Goal: Task Accomplishment & Management: Use online tool/utility

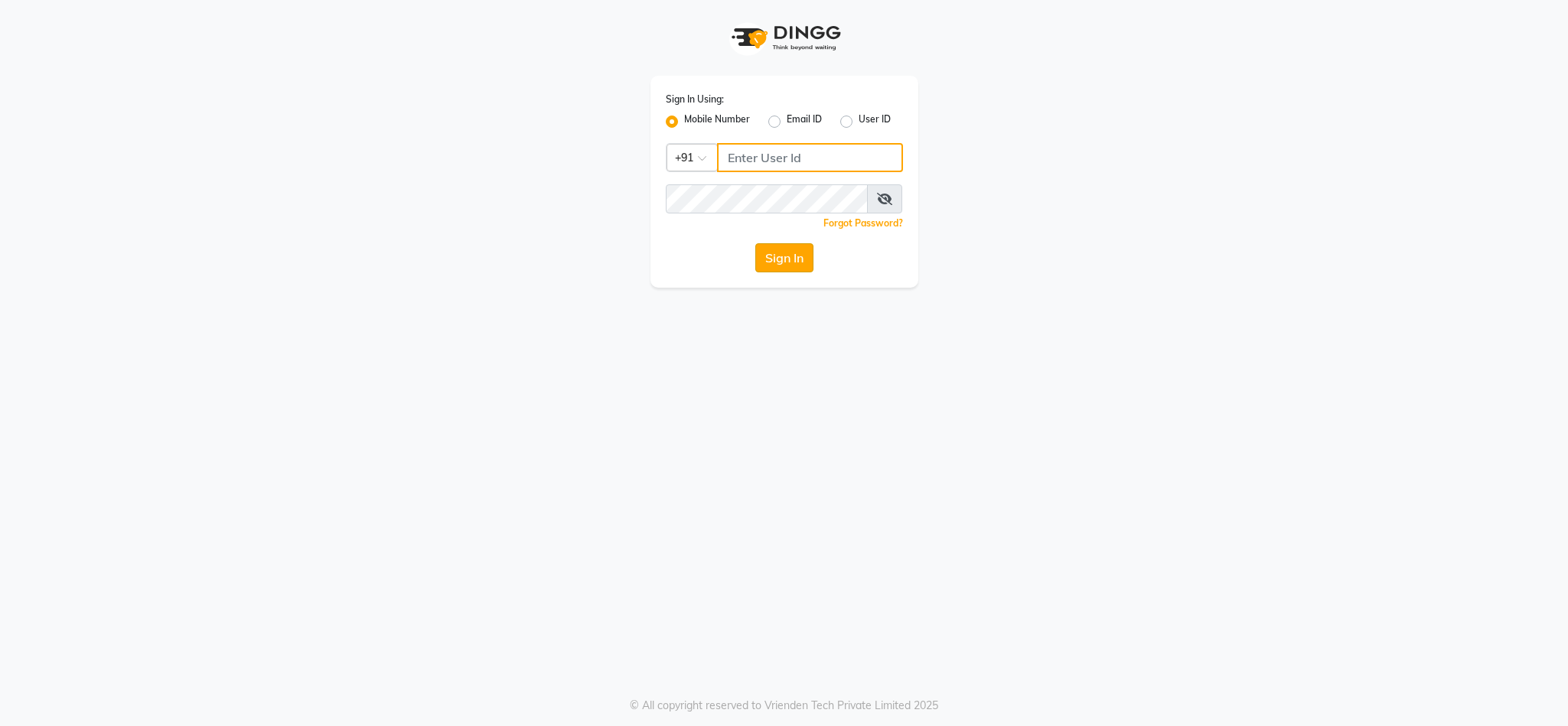
type input "9930545695"
click at [763, 253] on button "Sign In" at bounding box center [784, 257] width 59 height 29
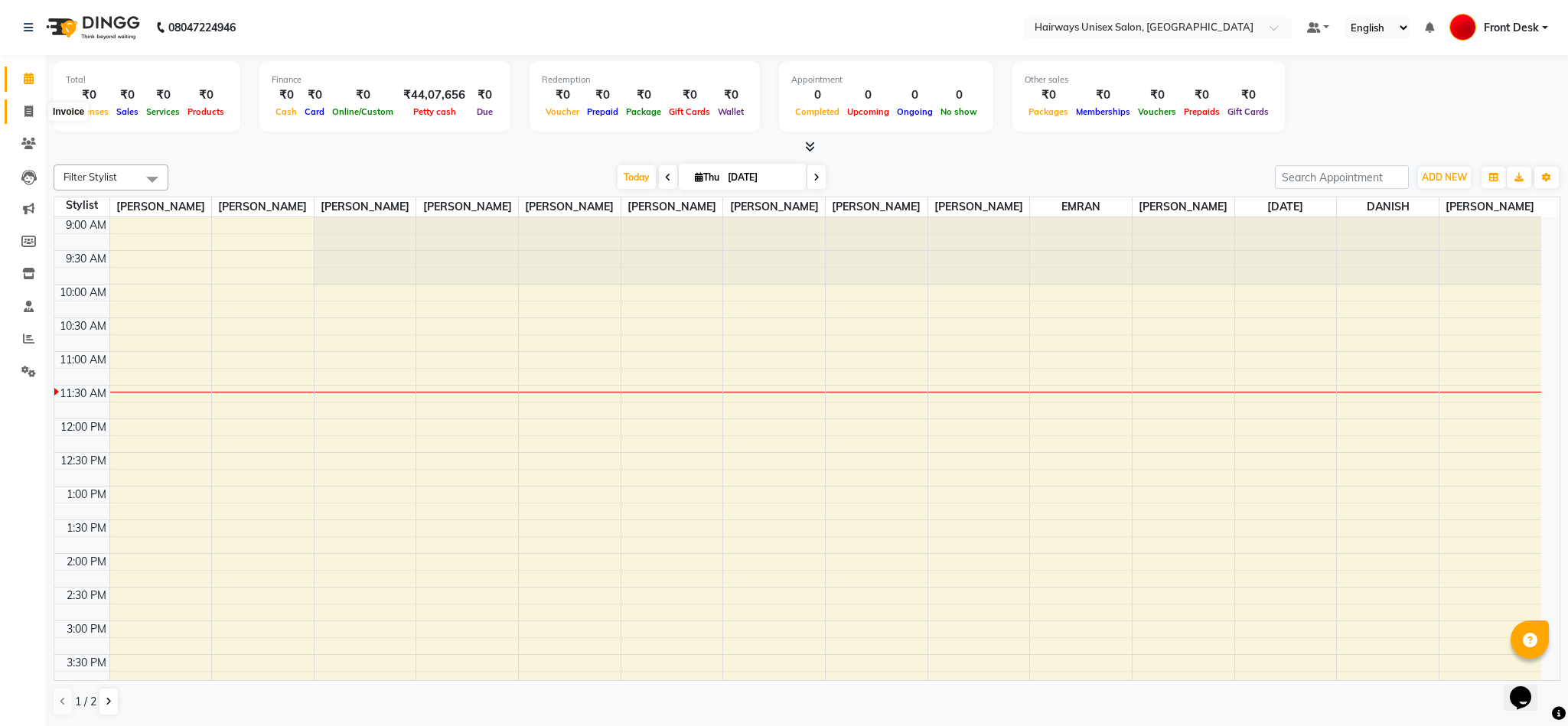
click at [26, 108] on icon at bounding box center [28, 111] width 8 height 12
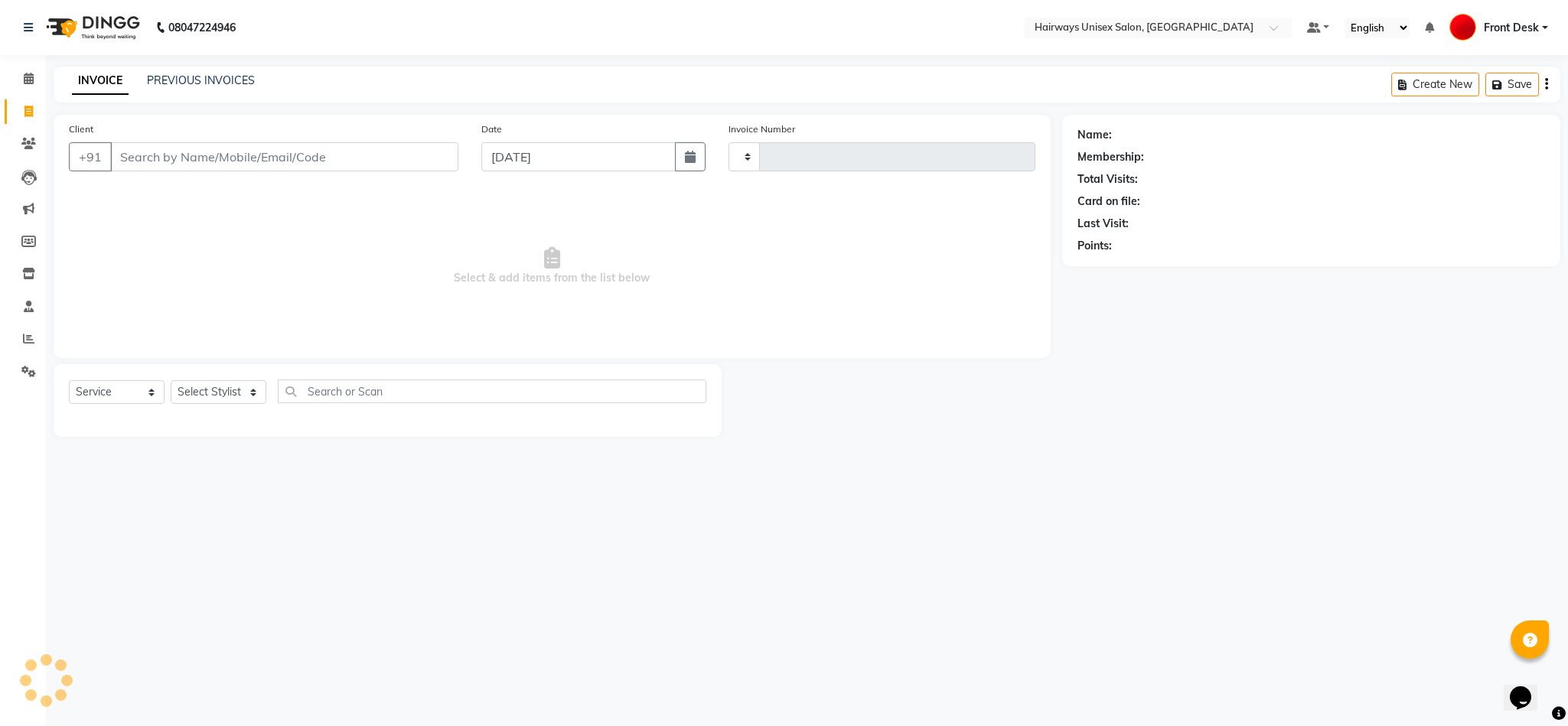
click at [28, 110] on icon at bounding box center [28, 111] width 8 height 12
select select "service"
type input "0909"
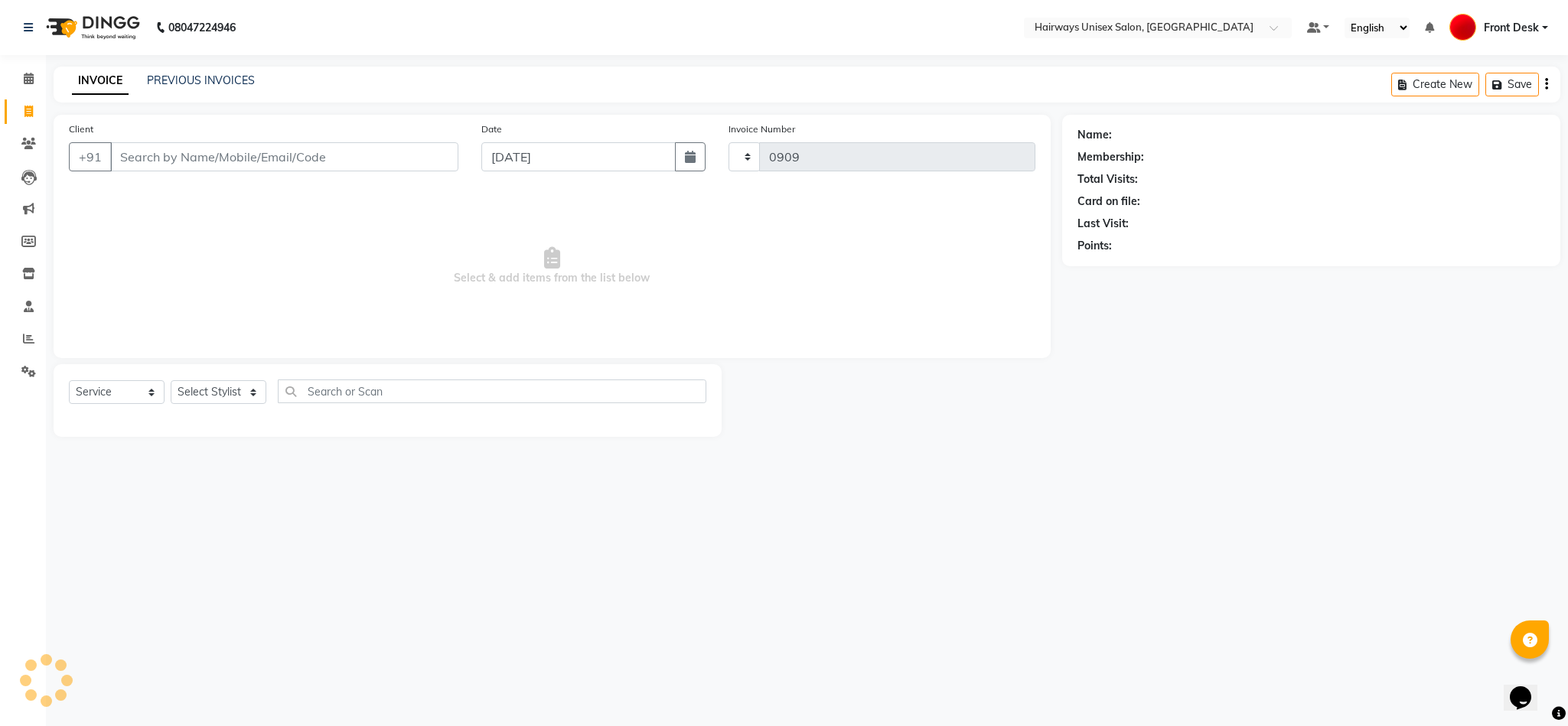
select select "786"
click at [200, 159] on input "Client" at bounding box center [284, 156] width 348 height 29
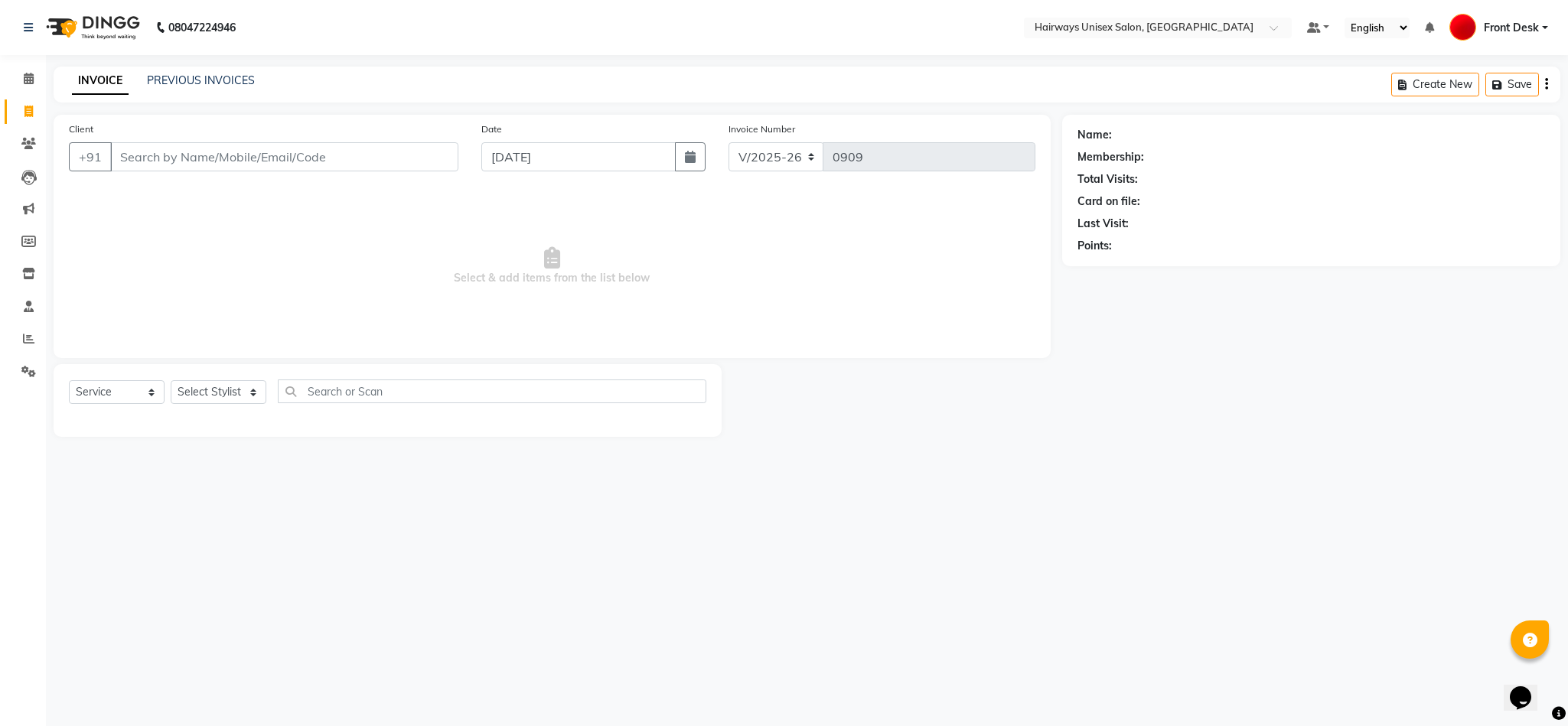
click at [200, 159] on input "Client" at bounding box center [284, 156] width 348 height 29
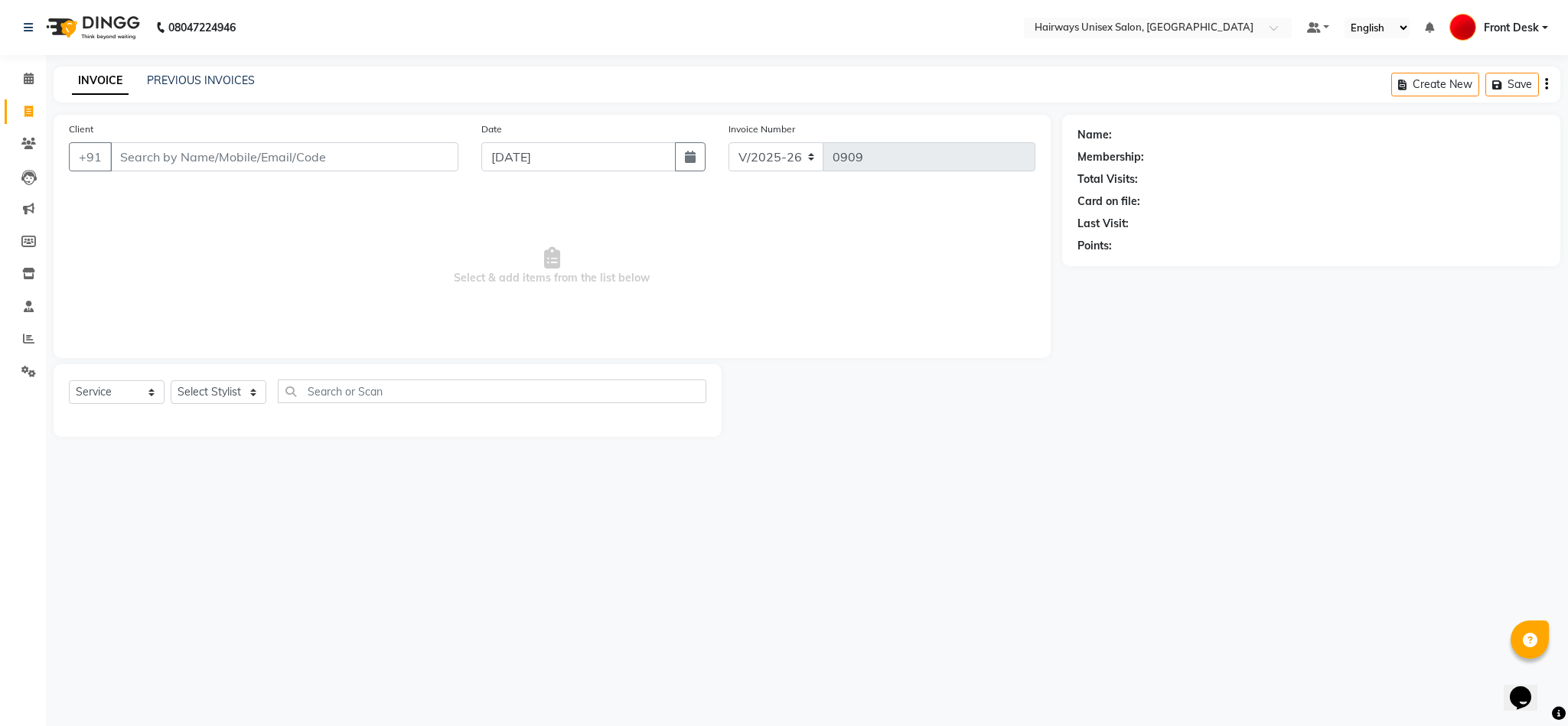
click at [200, 159] on input "Client" at bounding box center [284, 156] width 348 height 29
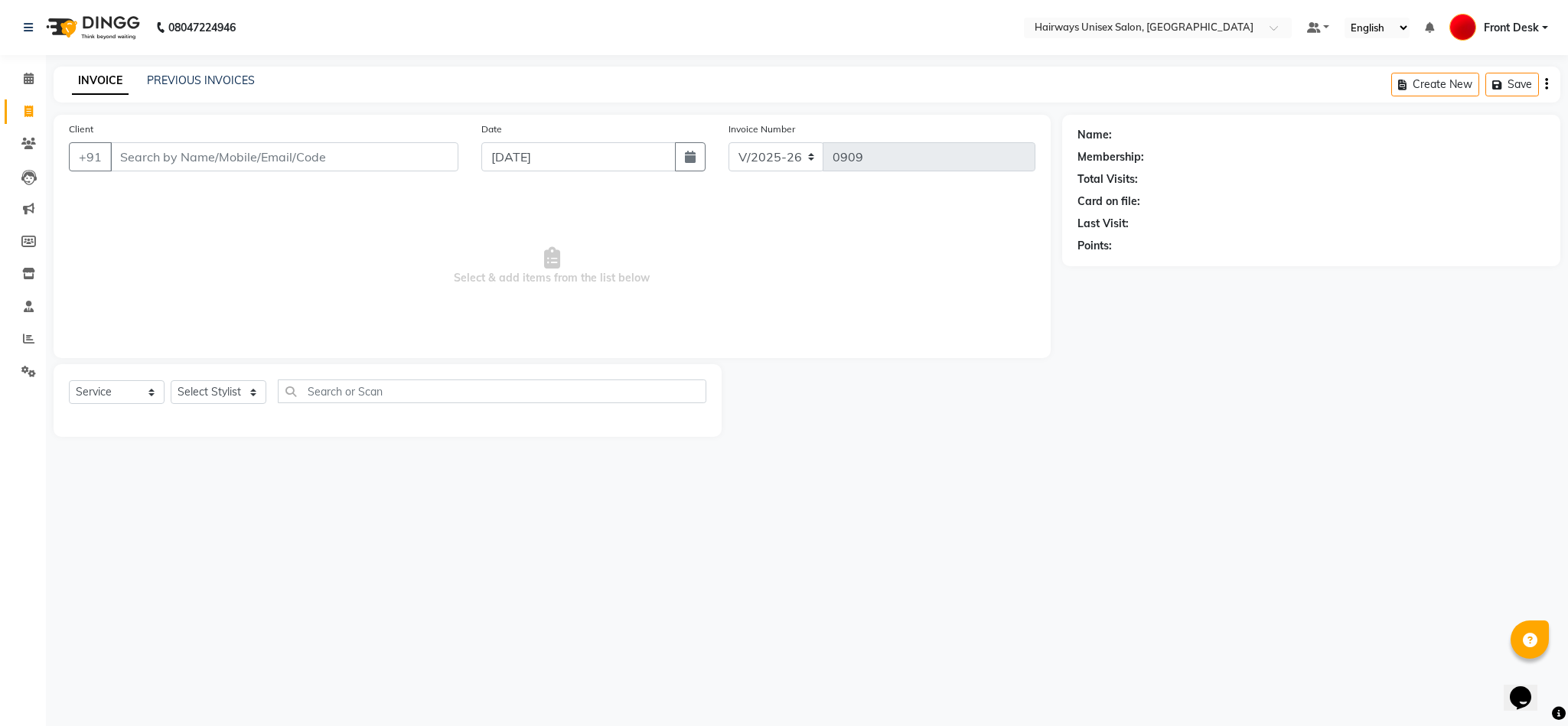
click at [200, 159] on input "Client" at bounding box center [284, 156] width 348 height 29
click at [198, 159] on input "Client" at bounding box center [284, 156] width 348 height 29
click at [195, 193] on ngb-highlight "88******89" at bounding box center [217, 193] width 63 height 15
type input "88******89"
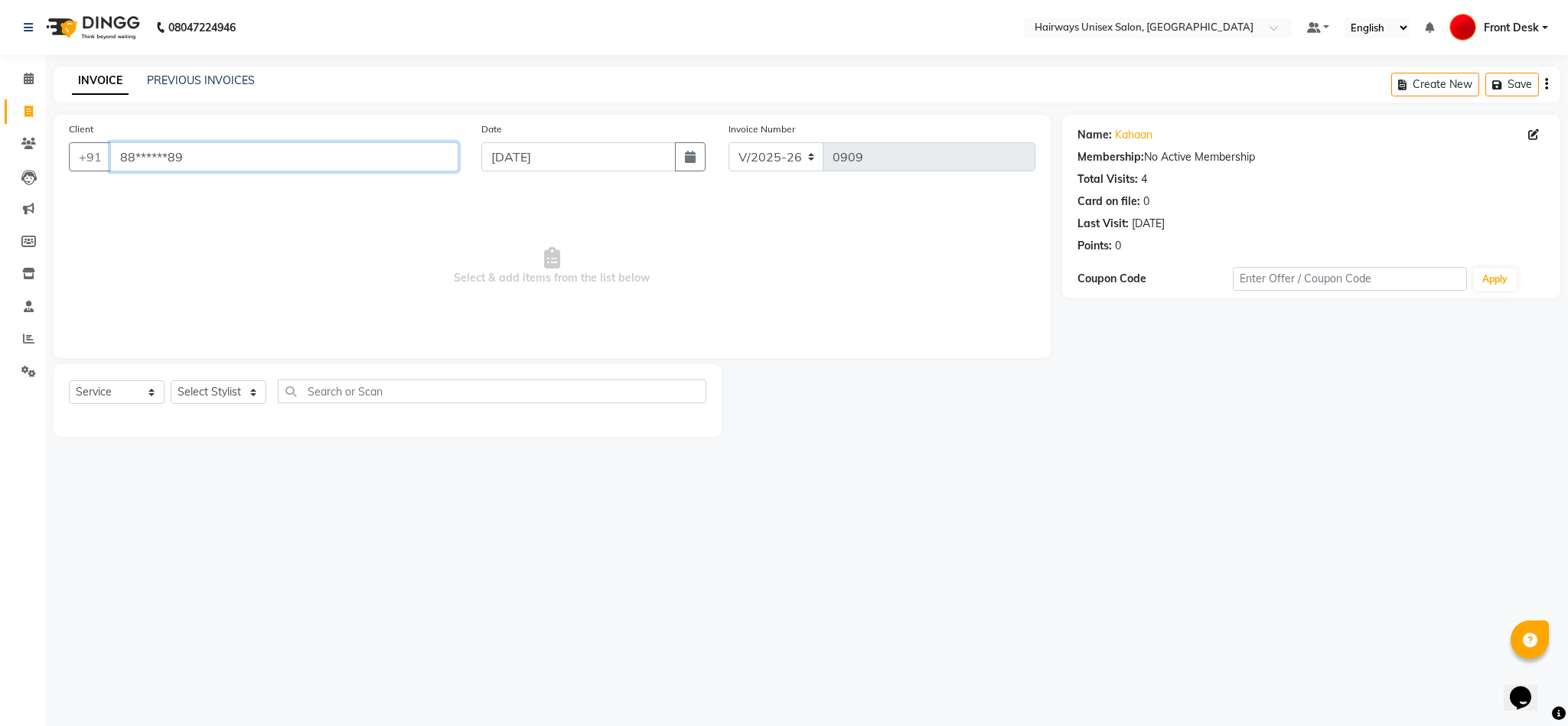
click at [363, 161] on input "88******89" at bounding box center [284, 156] width 348 height 29
click at [205, 388] on select "Select Stylist [PERSON_NAME] [PERSON_NAME] [PERSON_NAME] DANISH EMRAN Front Des…" at bounding box center [218, 392] width 96 height 24
select select "13183"
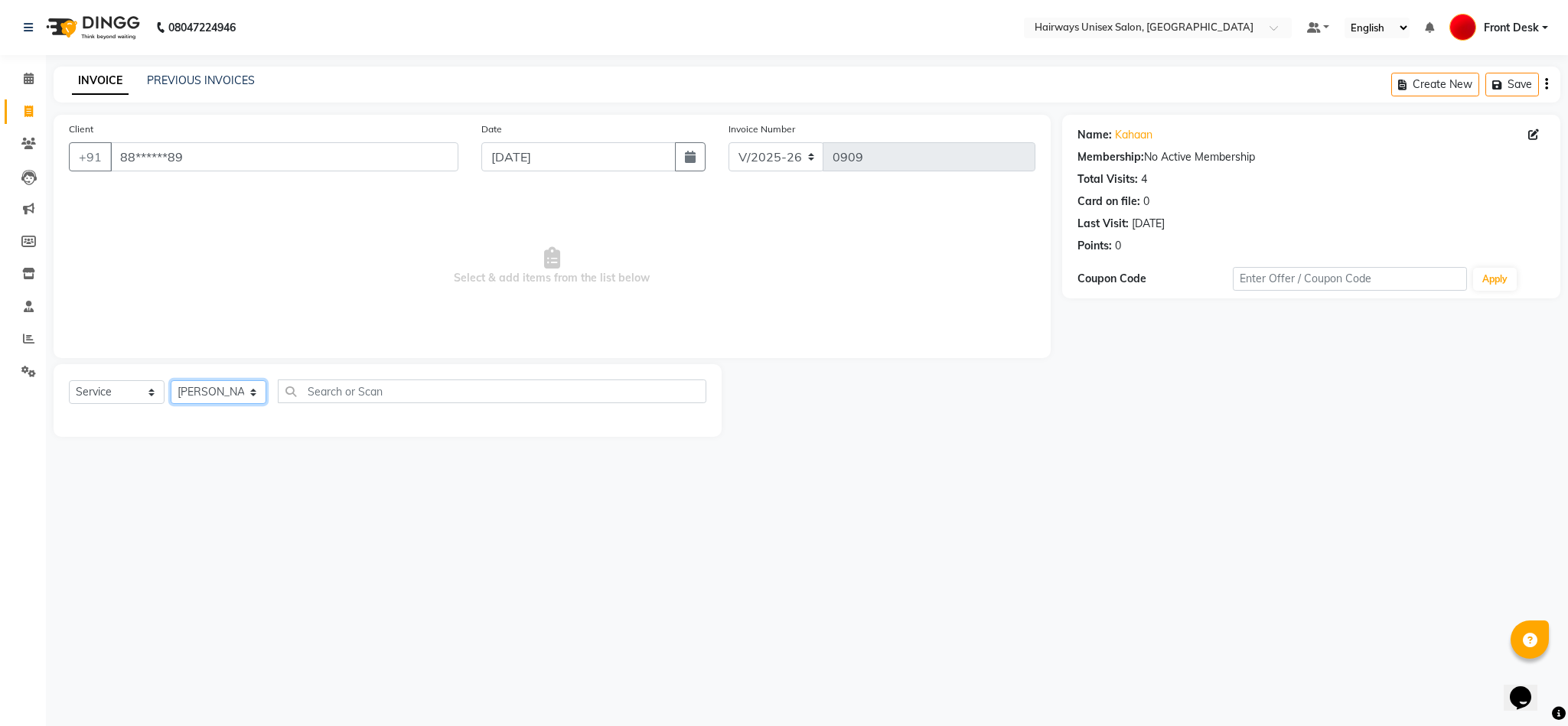
click at [170, 381] on select "Select Stylist [PERSON_NAME] [PERSON_NAME] [PERSON_NAME] DANISH EMRAN Front Des…" at bounding box center [218, 392] width 96 height 24
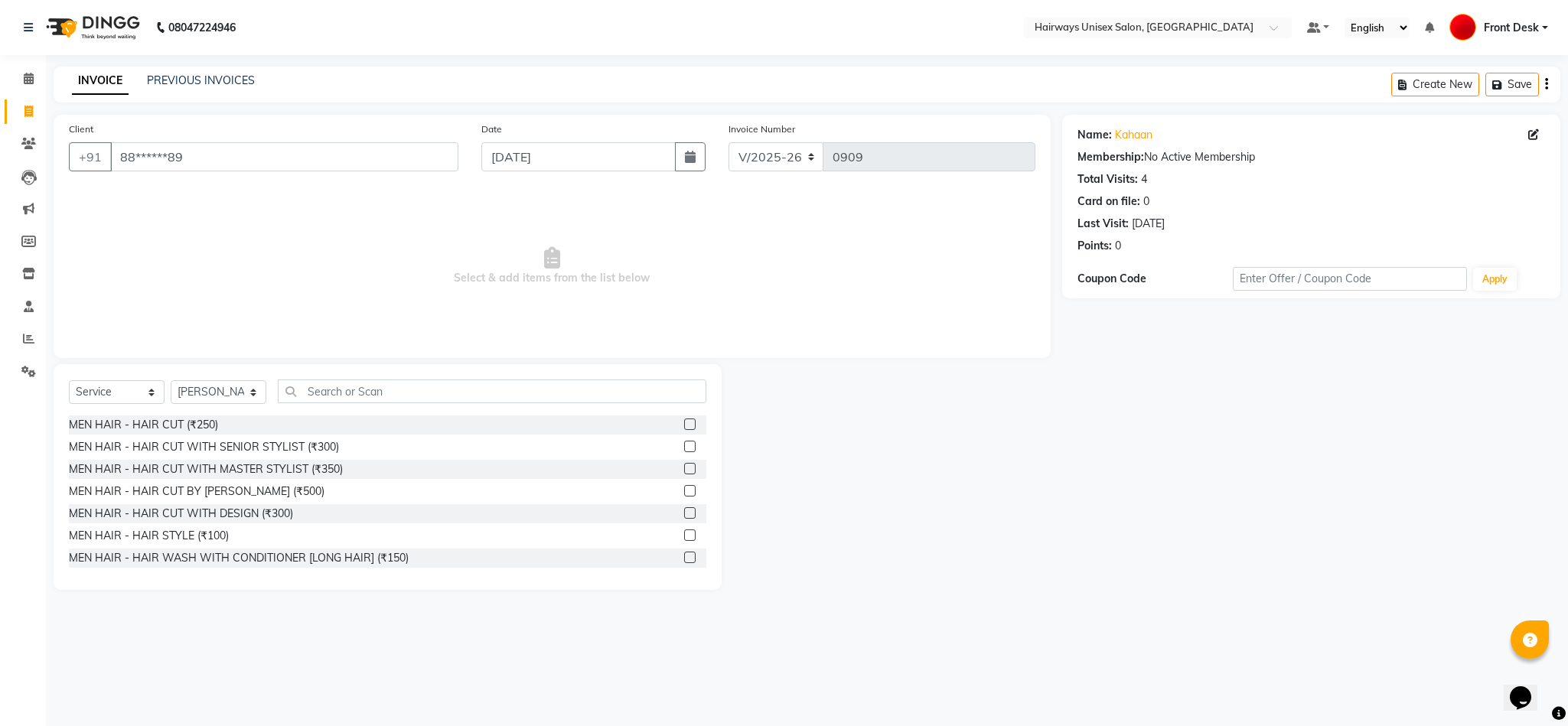
drag, startPoint x: 294, startPoint y: 425, endPoint x: 858, endPoint y: 442, distance: 564.3
click at [858, 442] on div at bounding box center [891, 477] width 340 height 225
click at [684, 470] on label at bounding box center [689, 469] width 12 height 12
click at [684, 470] on input "checkbox" at bounding box center [689, 469] width 10 height 10
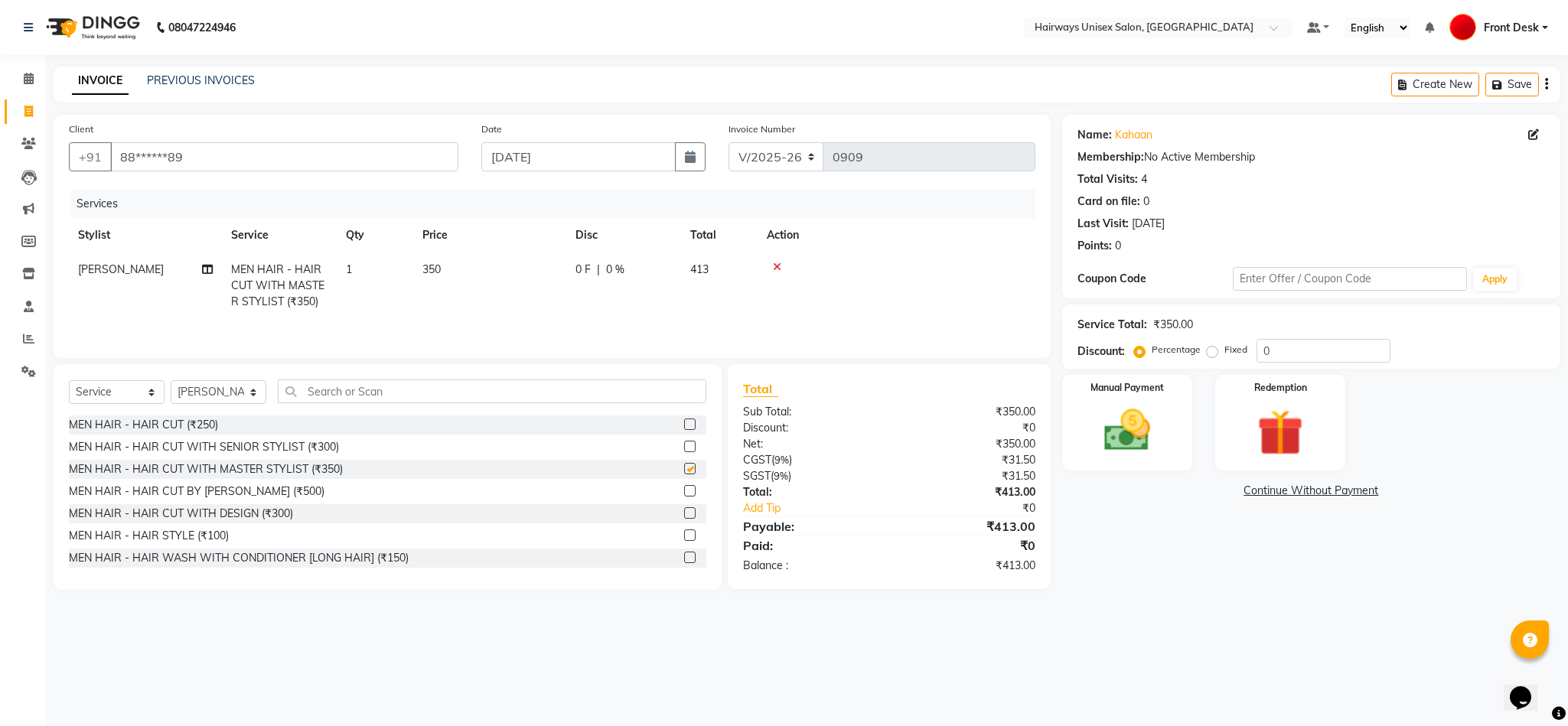
checkbox input "false"
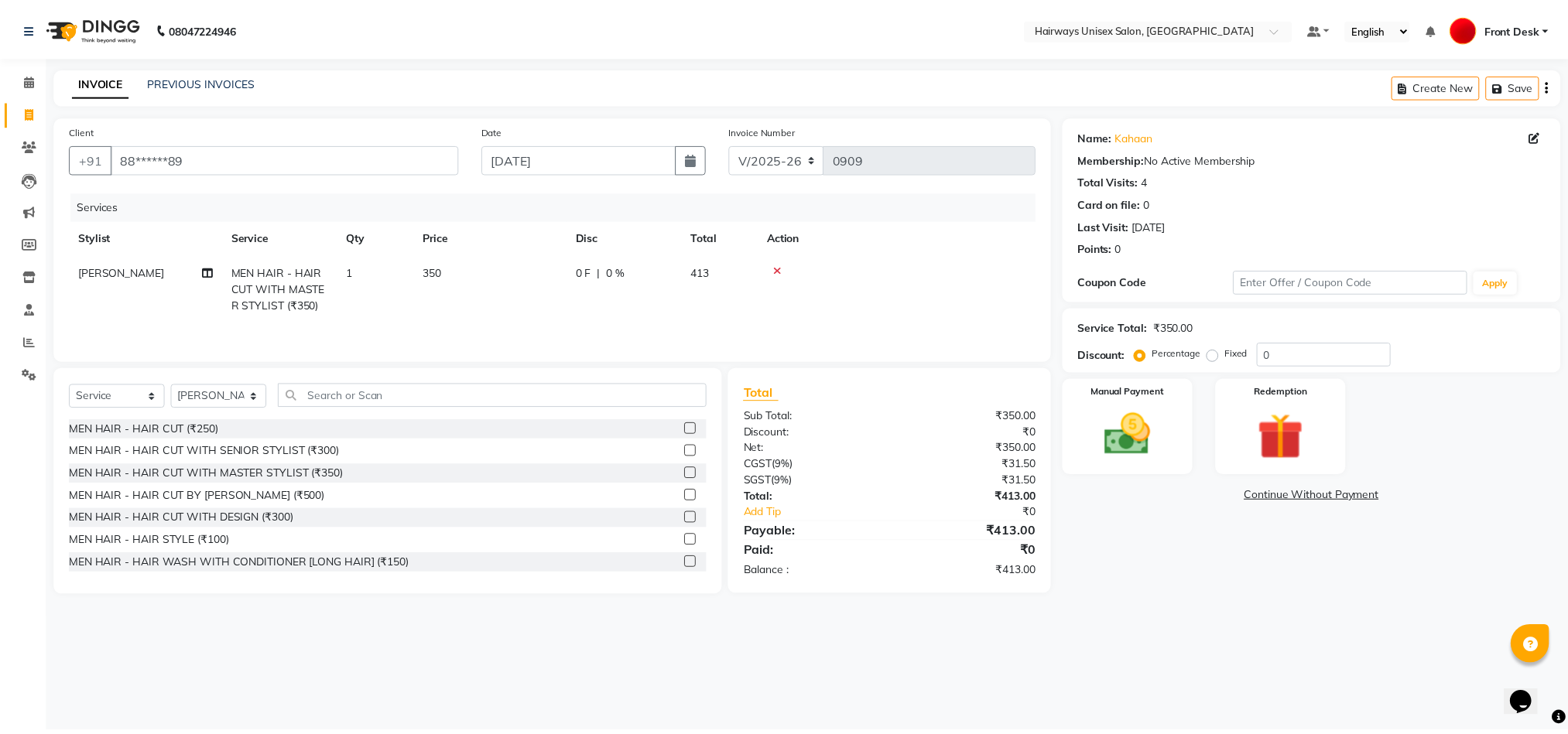
scroll to position [116, 0]
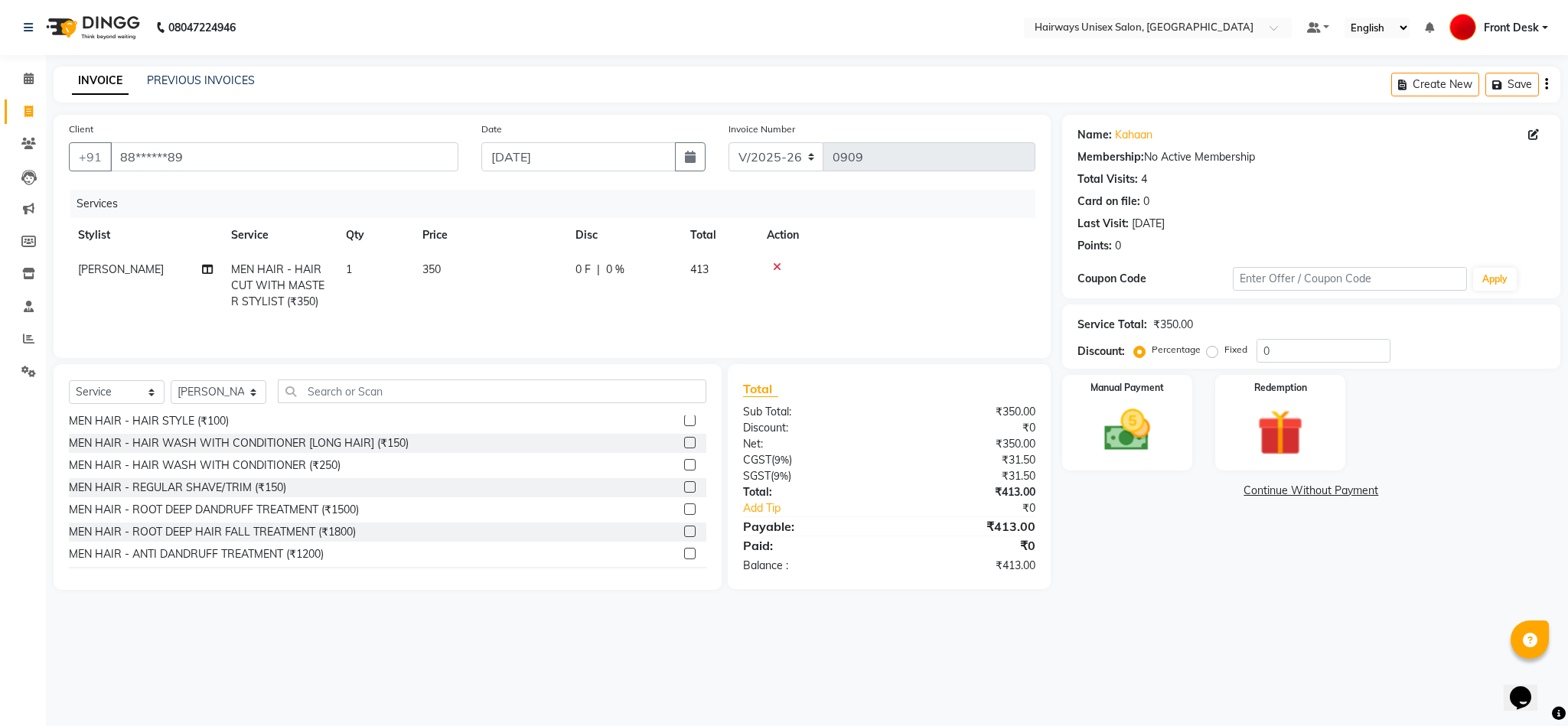
click at [684, 492] on label at bounding box center [689, 486] width 12 height 12
click at [684, 492] on input "checkbox" at bounding box center [689, 487] width 10 height 10
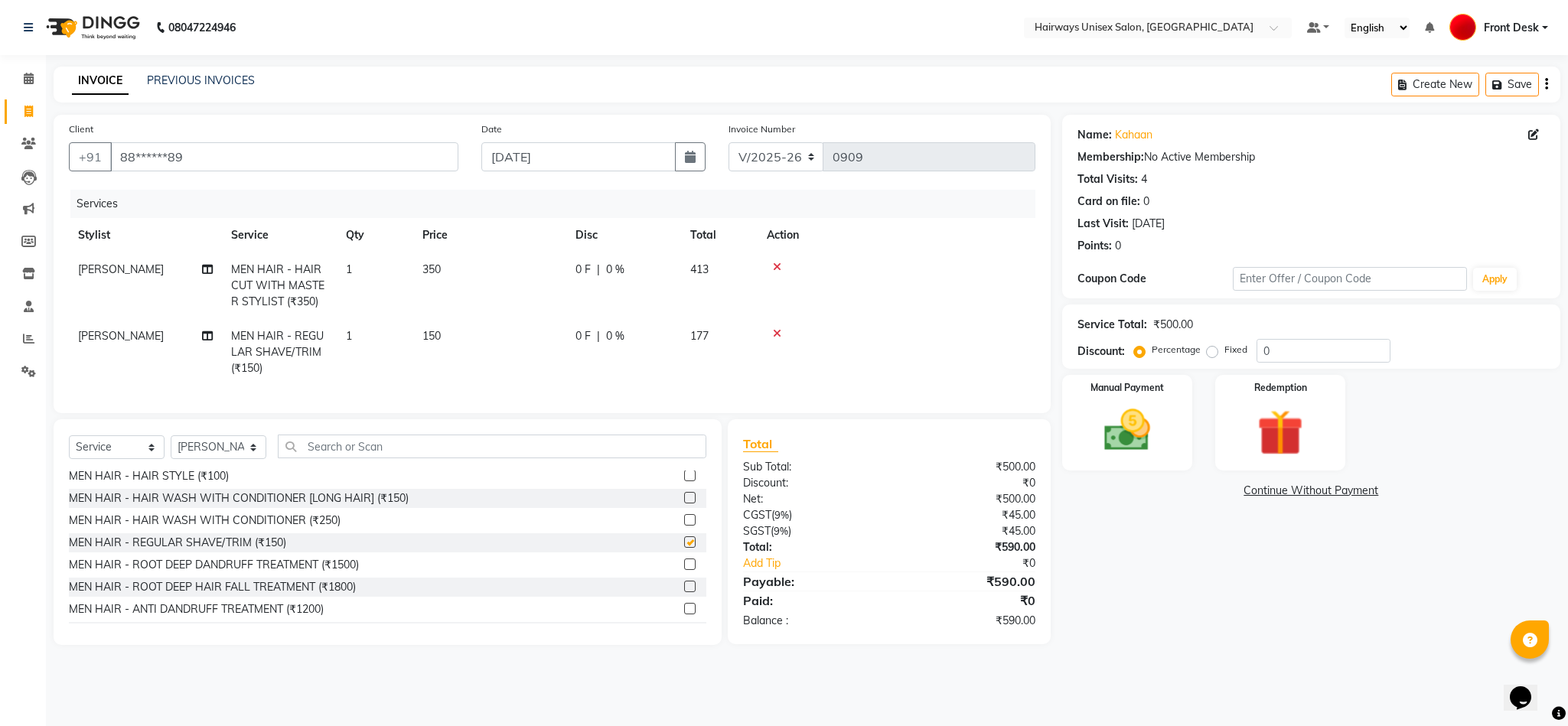
checkbox input "false"
click at [769, 156] on select "INV/25-26 V/2025-26" at bounding box center [776, 156] width 96 height 29
select select "6958"
click at [729, 142] on select "INV/25-26 V/2025-26" at bounding box center [776, 156] width 96 height 29
type input "0665"
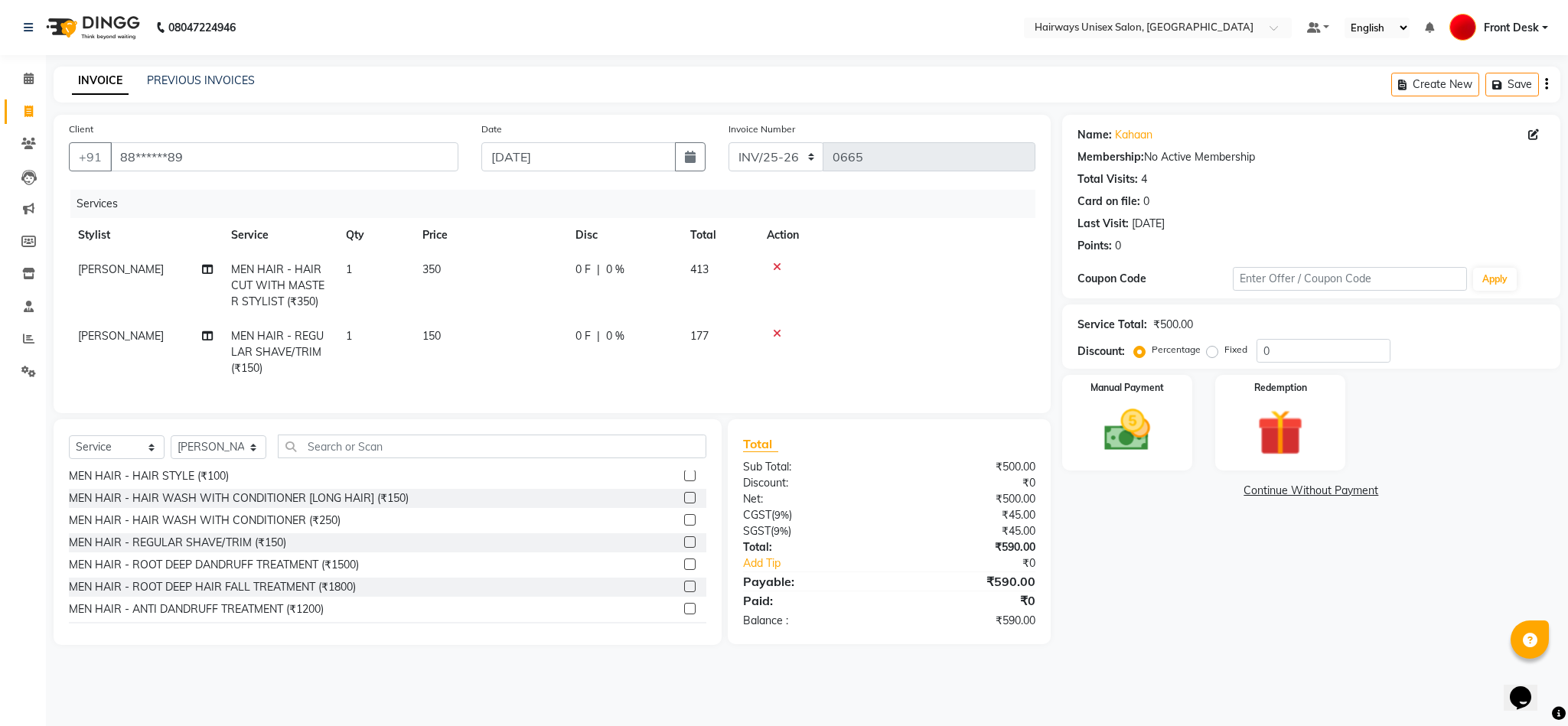
click at [1548, 84] on icon "button" at bounding box center [1546, 84] width 3 height 1
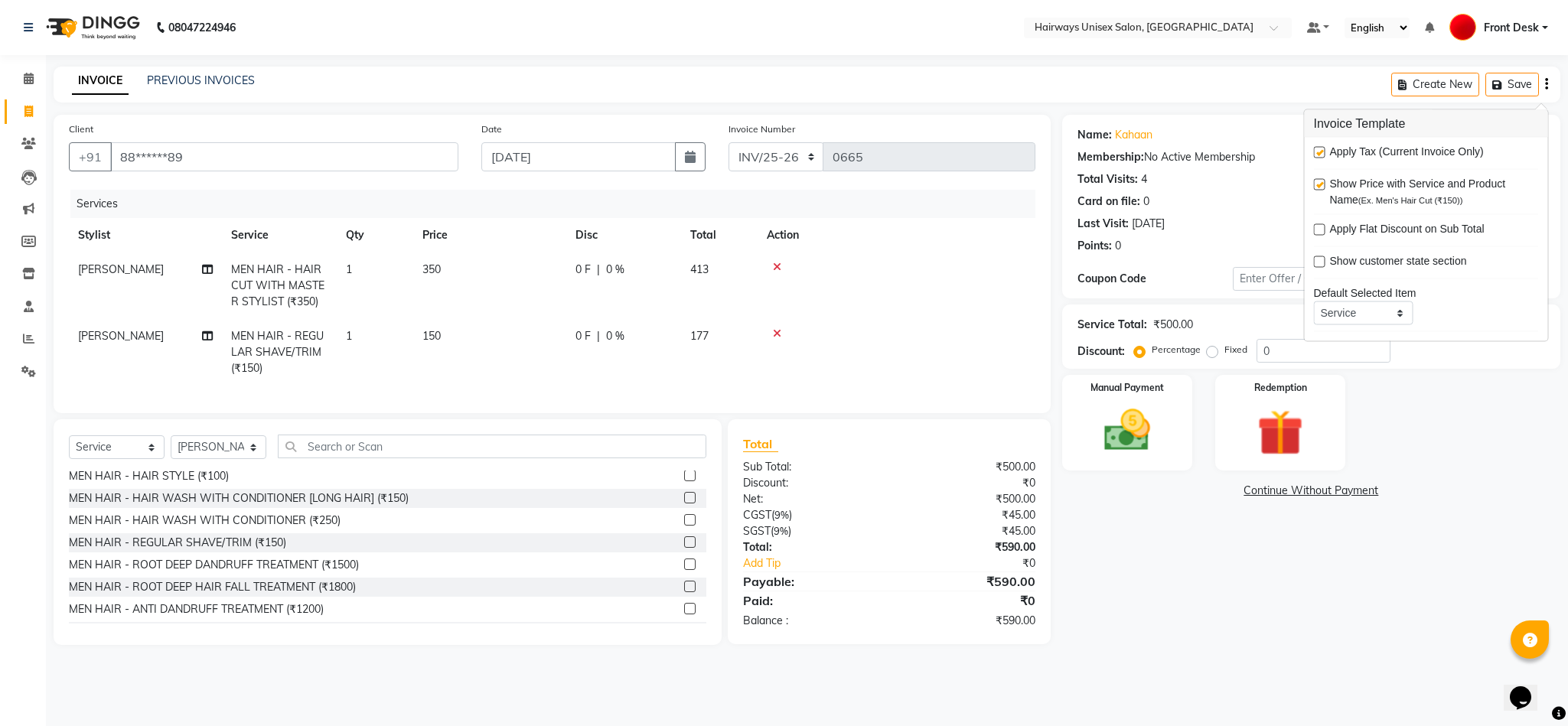
click at [1319, 147] on label at bounding box center [1320, 153] width 12 height 12
click at [1319, 148] on input "checkbox" at bounding box center [1319, 153] width 10 height 10
checkbox input "false"
click at [1137, 432] on img at bounding box center [1127, 430] width 78 height 55
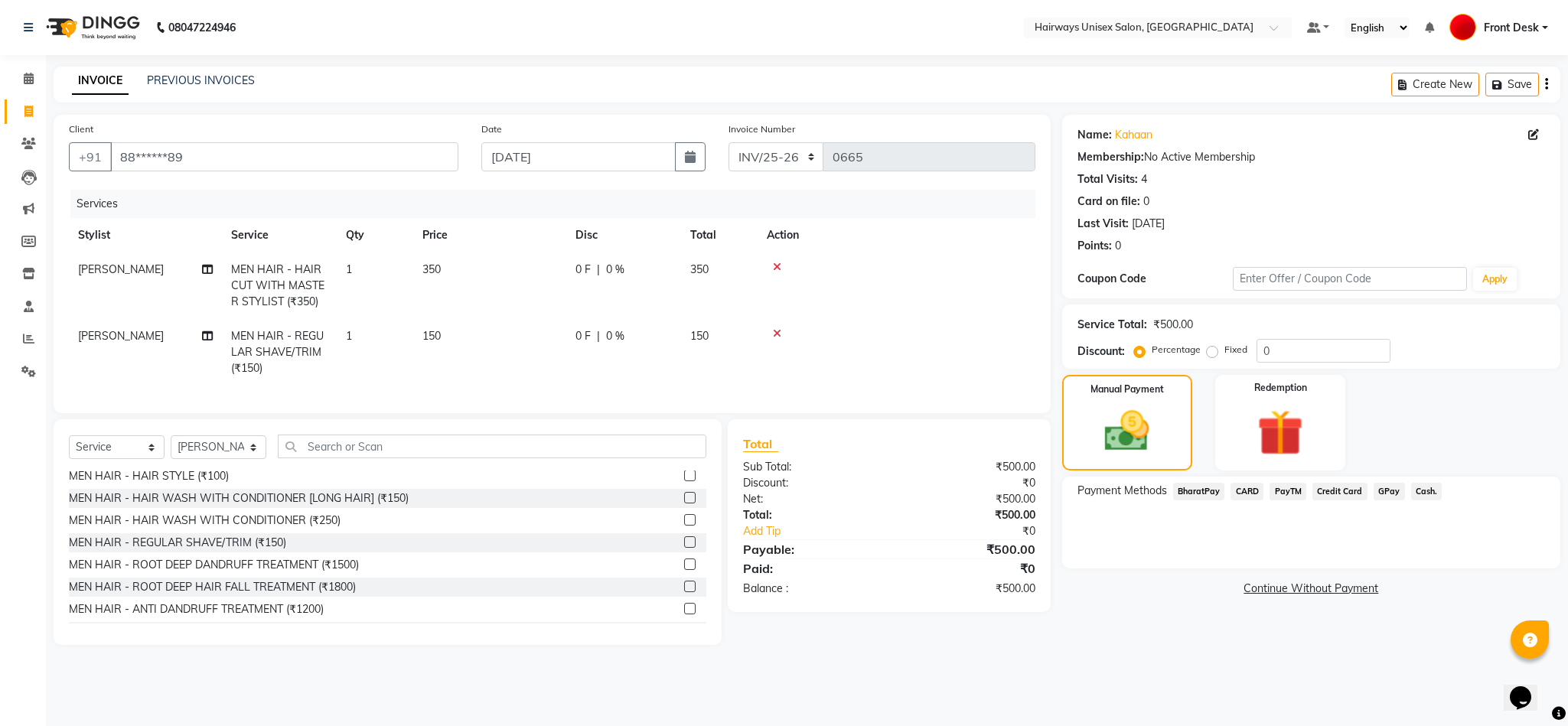
click at [1419, 489] on span "Cash." at bounding box center [1426, 492] width 31 height 18
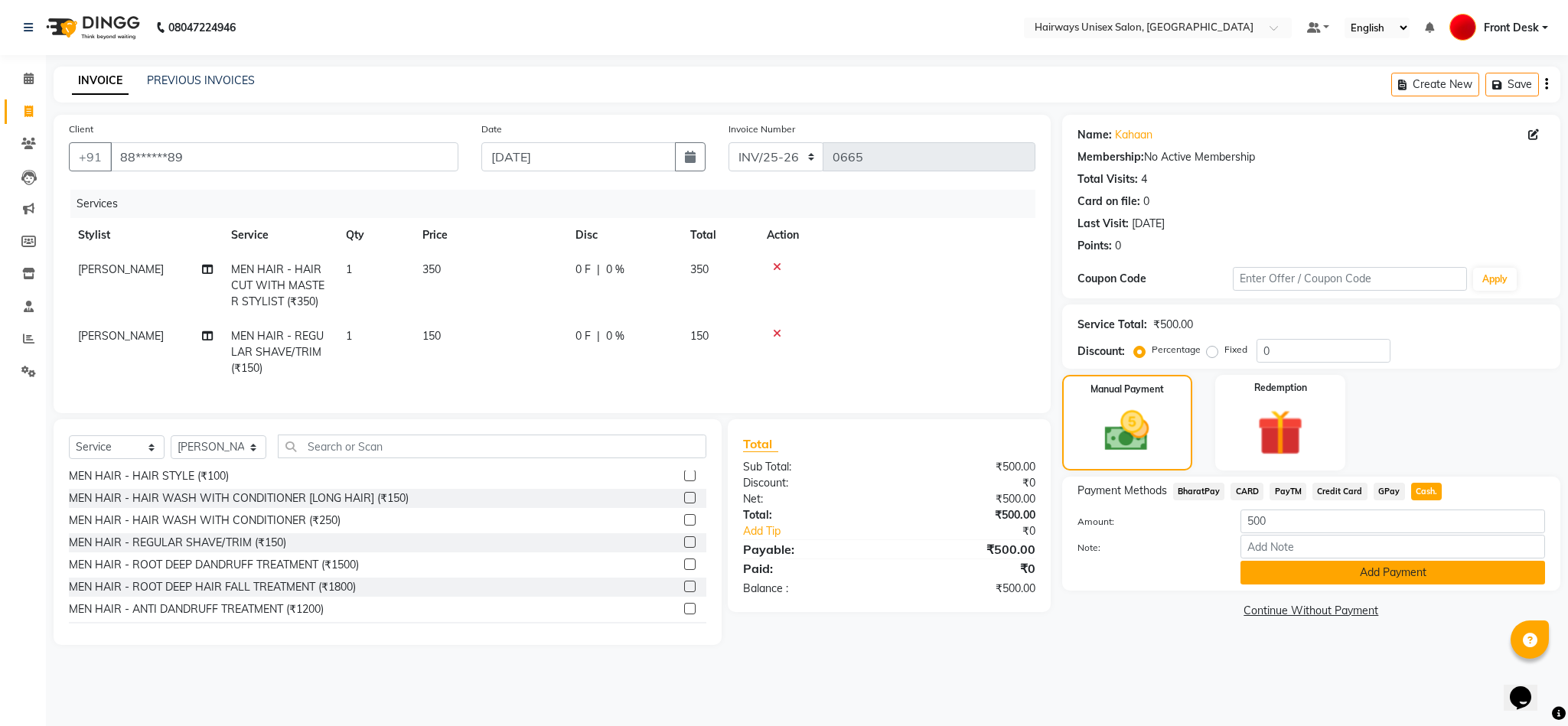
click at [1343, 575] on button "Add Payment" at bounding box center [1392, 572] width 304 height 24
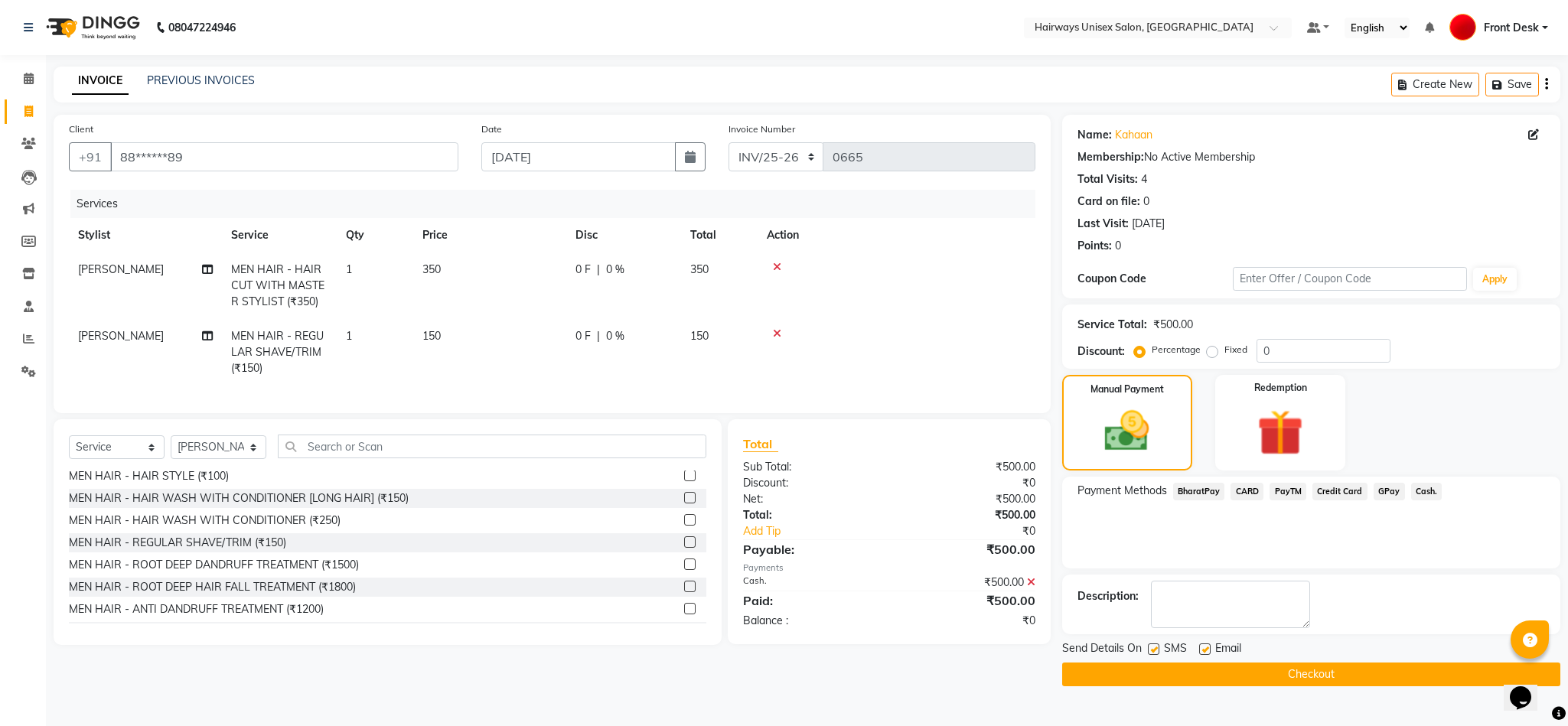
click at [1309, 666] on button "Checkout" at bounding box center [1311, 675] width 498 height 24
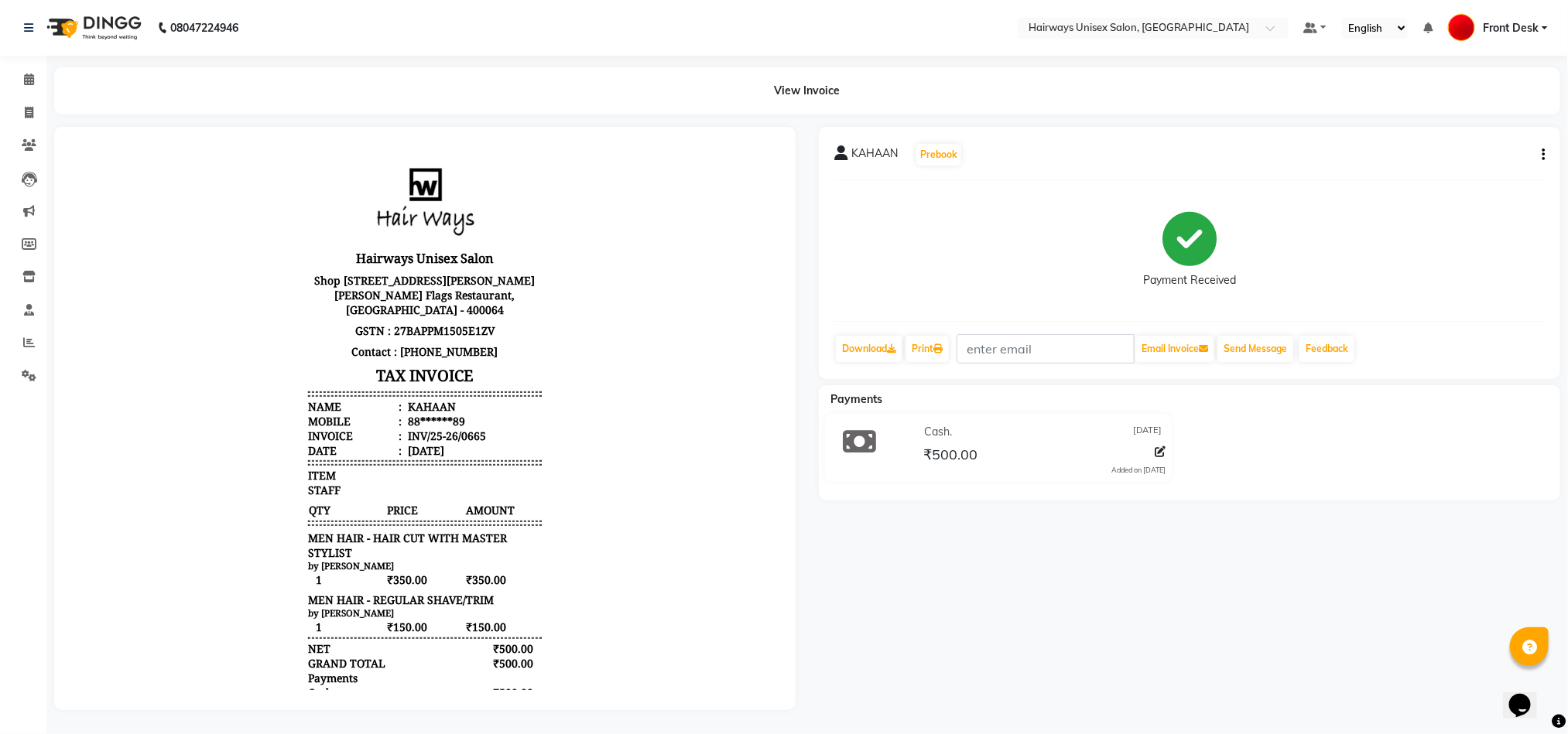
scroll to position [16, 0]
